Goal: Check status: Check status

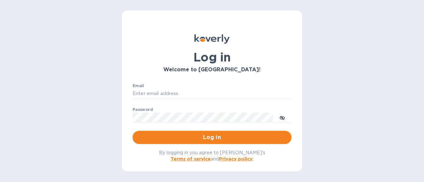
type input "[EMAIL_ADDRESS][DOMAIN_NAME]"
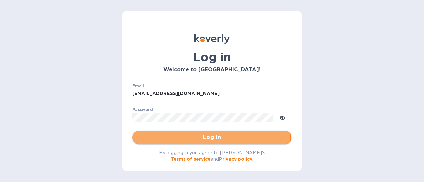
click at [184, 133] on button "Log in" at bounding box center [211, 137] width 159 height 13
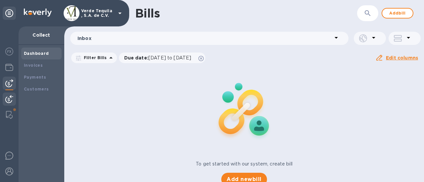
click at [38, 51] on b "Dashboard" at bounding box center [36, 53] width 25 height 5
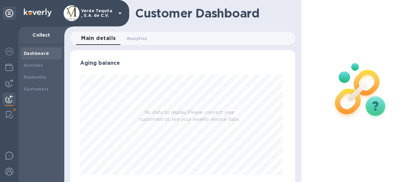
scroll to position [143, 222]
click at [9, 112] on img at bounding box center [9, 115] width 7 height 8
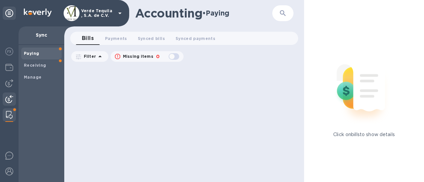
click at [10, 100] on img at bounding box center [9, 99] width 8 height 8
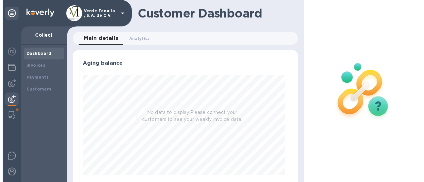
scroll to position [143, 222]
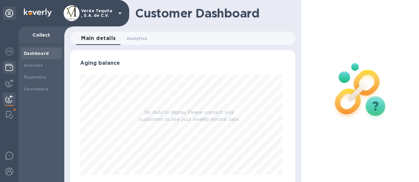
click at [9, 75] on div at bounding box center [9, 68] width 13 height 15
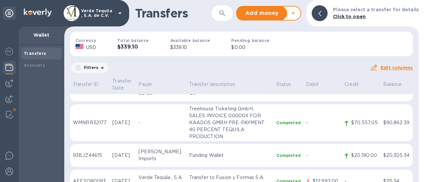
scroll to position [354, 0]
click at [257, 96] on p "Transfer to Verde Tequila, S.A. de C.V." at bounding box center [230, 89] width 82 height 14
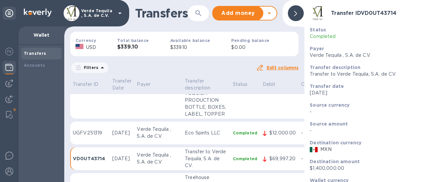
scroll to position [479, 0]
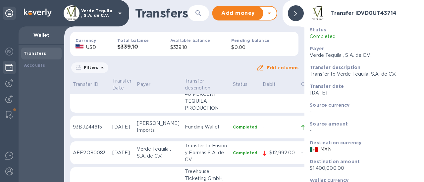
click at [296, 16] on div at bounding box center [296, 13] width 16 height 16
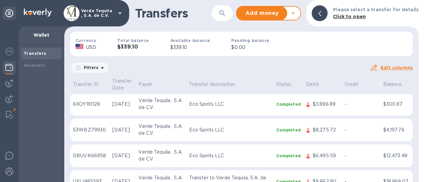
scroll to position [0, 0]
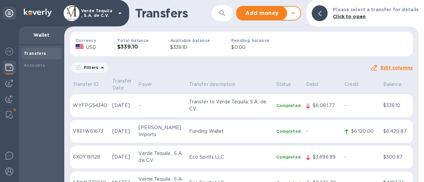
click at [296, 13] on icon at bounding box center [293, 13] width 8 height 8
click at [166, 69] on div "Filters" at bounding box center [220, 68] width 300 height 13
click at [101, 67] on icon at bounding box center [102, 68] width 3 height 2
click at [101, 67] on icon at bounding box center [102, 68] width 8 height 8
click at [162, 65] on div "Filters" at bounding box center [220, 68] width 300 height 13
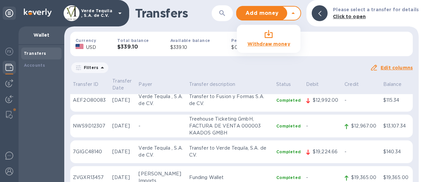
scroll to position [497, 0]
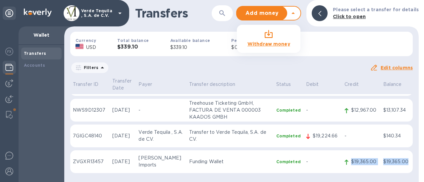
drag, startPoint x: 349, startPoint y: 163, endPoint x: 409, endPoint y: 160, distance: 60.0
click at [409, 160] on tr "ZVGXR13457 [DATE] [PERSON_NAME] Imports Funding Wallet Completed - $19,365.00 $…" at bounding box center [241, 162] width 342 height 23
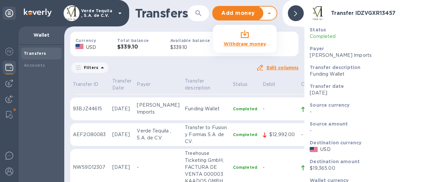
scroll to position [672, 0]
